Goal: Transaction & Acquisition: Subscribe to service/newsletter

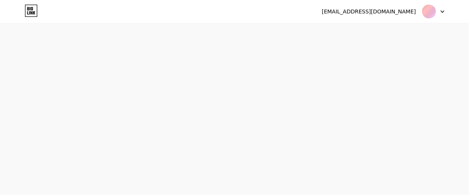
click at [444, 12] on icon at bounding box center [443, 11] width 4 height 3
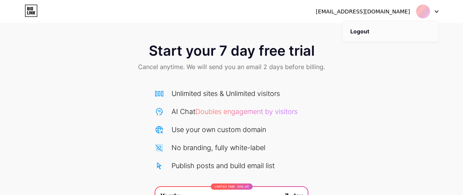
click at [366, 34] on li "Logout" at bounding box center [390, 31] width 95 height 21
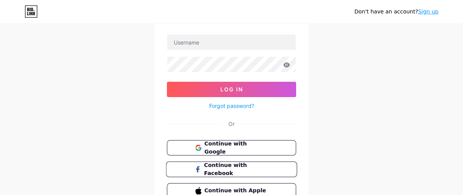
scroll to position [87, 0]
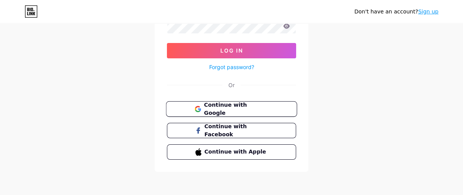
click at [231, 108] on span "Continue with Google" at bounding box center [236, 109] width 64 height 17
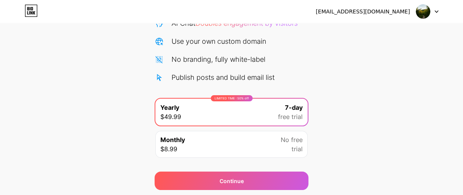
scroll to position [113, 0]
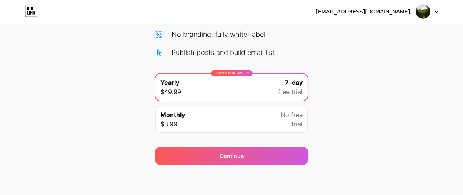
click at [245, 128] on div "Monthly $8.99 No free trial" at bounding box center [231, 119] width 152 height 27
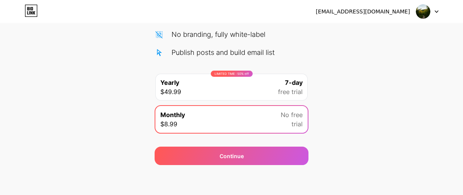
click at [272, 91] on div "LIMITED TIME : 50% off Yearly $49.99 7-day free trial" at bounding box center [231, 87] width 152 height 27
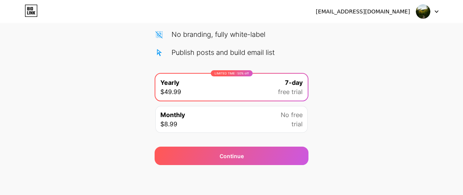
click at [424, 13] on img at bounding box center [423, 11] width 15 height 15
click at [32, 10] on icon at bounding box center [32, 8] width 2 height 3
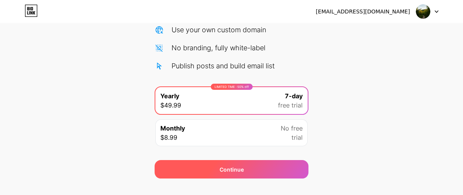
scroll to position [113, 0]
